Goal: Download file/media

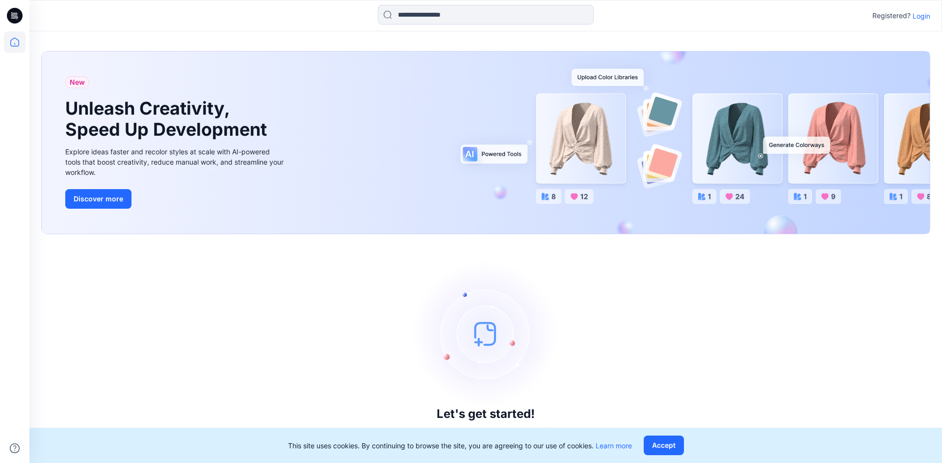
click at [924, 18] on p "Login" at bounding box center [921, 16] width 18 height 10
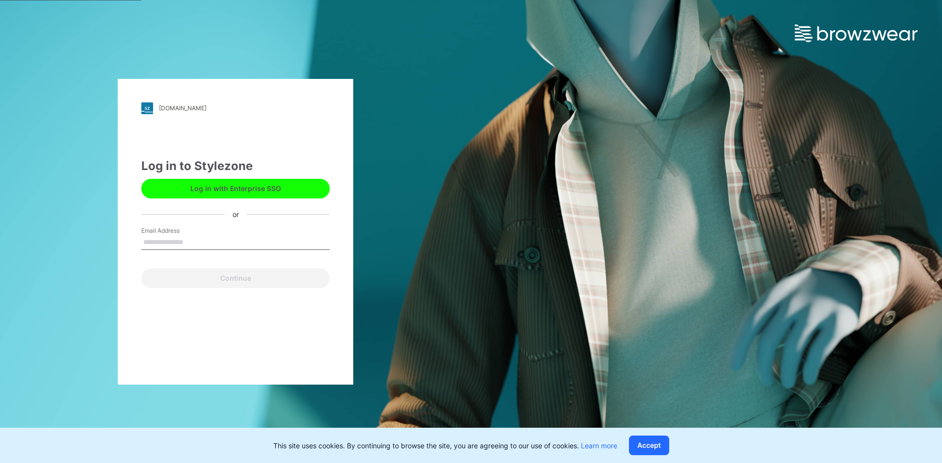
click at [189, 238] on input "Email Address" at bounding box center [235, 242] width 188 height 15
click at [194, 242] on input "Email Address" at bounding box center [235, 242] width 188 height 15
click at [232, 195] on button "Log in with Enterprise SSO" at bounding box center [235, 189] width 188 height 20
click at [186, 235] on input "Email Address" at bounding box center [235, 242] width 188 height 15
type input "**********"
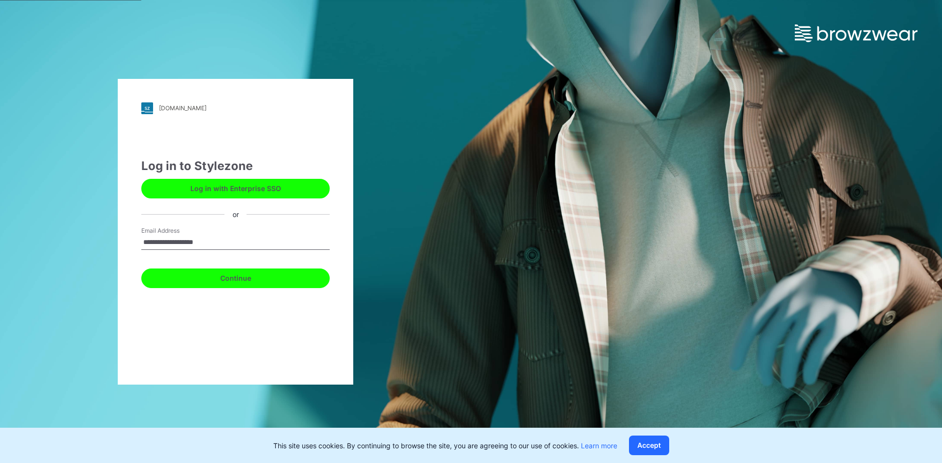
click at [250, 278] on button "Continue" at bounding box center [235, 279] width 188 height 20
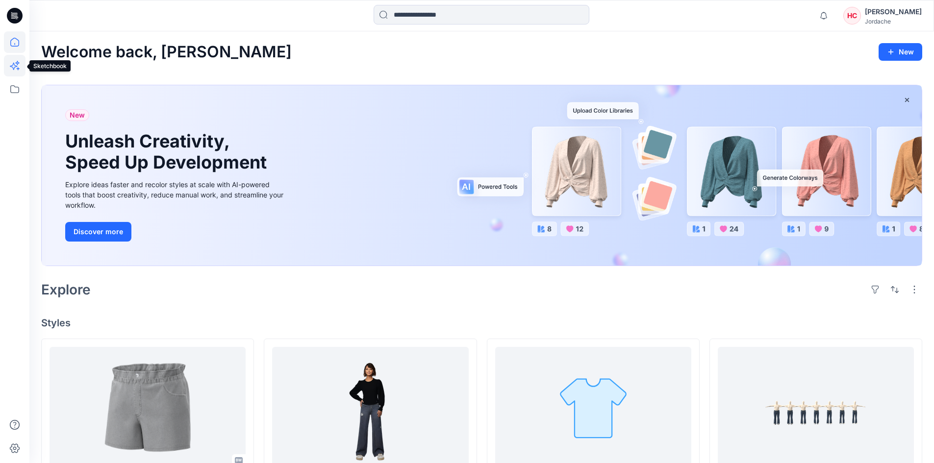
click at [22, 67] on icon at bounding box center [15, 66] width 22 height 22
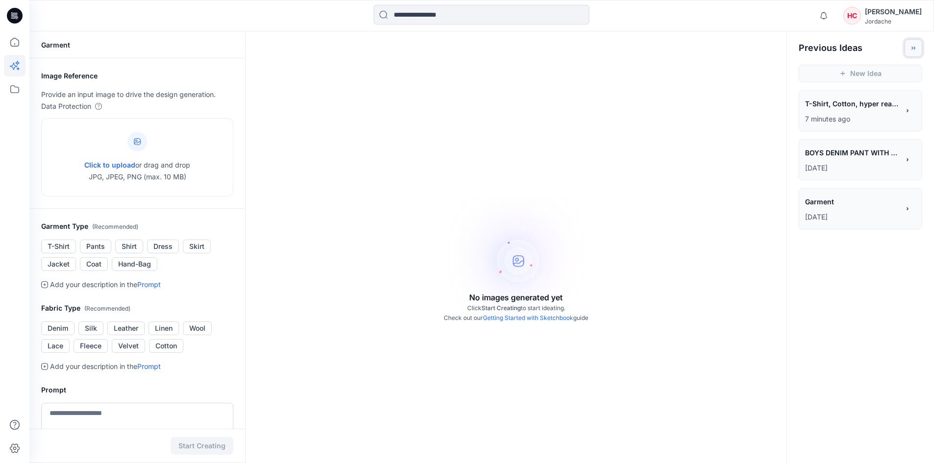
click at [916, 47] on icon "Toggle idea bar" at bounding box center [913, 48] width 7 height 7
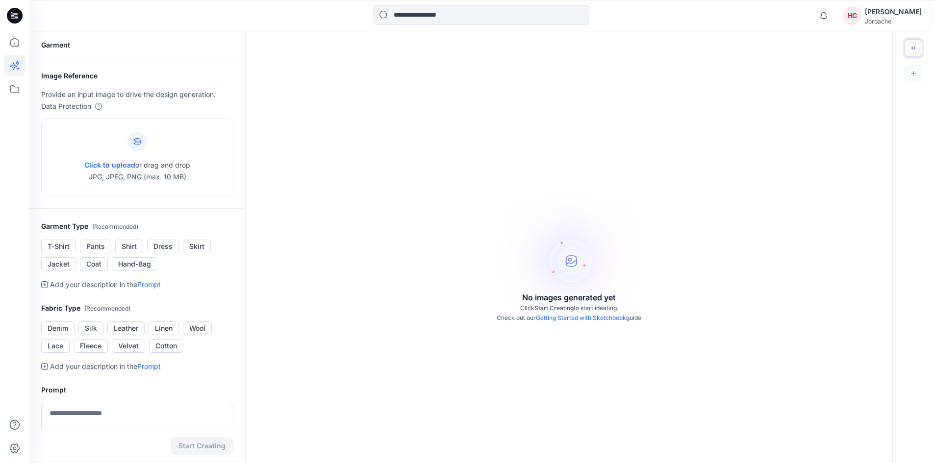
click at [916, 47] on icon "Toggle idea bar" at bounding box center [913, 48] width 7 height 7
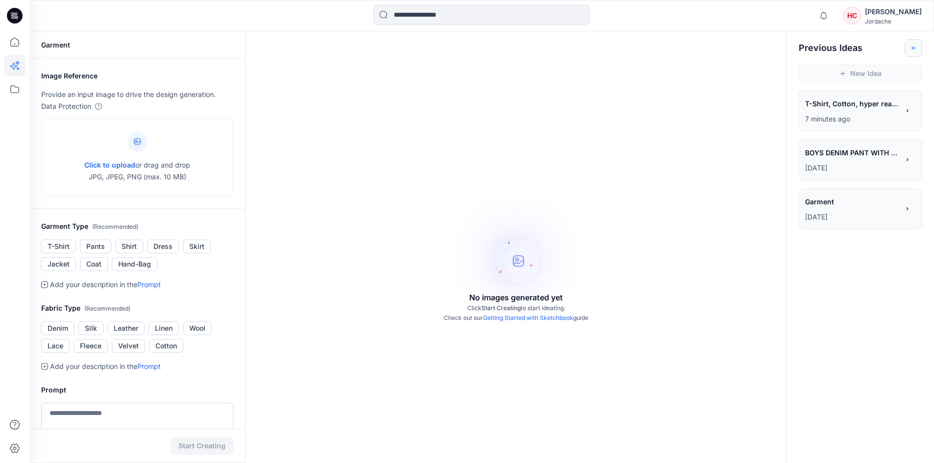
click at [874, 111] on div "**********" at bounding box center [852, 105] width 94 height 17
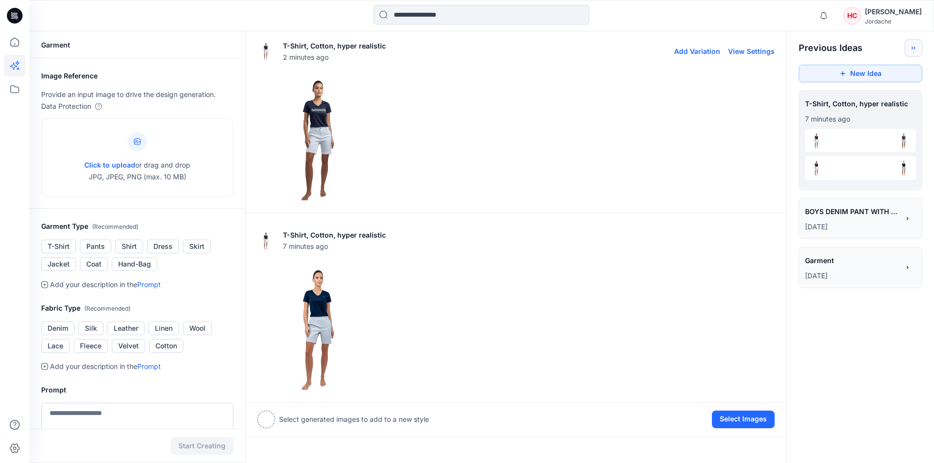
click at [319, 135] on img at bounding box center [321, 138] width 126 height 126
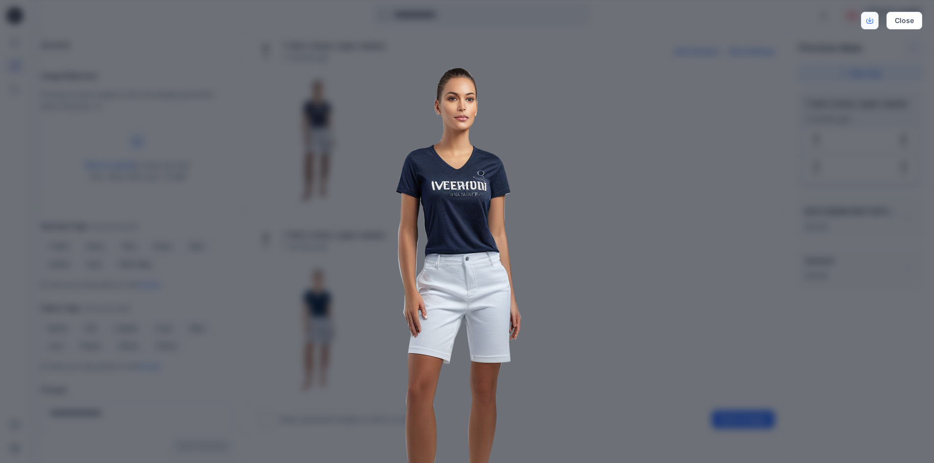
click at [873, 22] on icon "Download" at bounding box center [870, 20] width 7 height 7
